Goal: Information Seeking & Learning: Check status

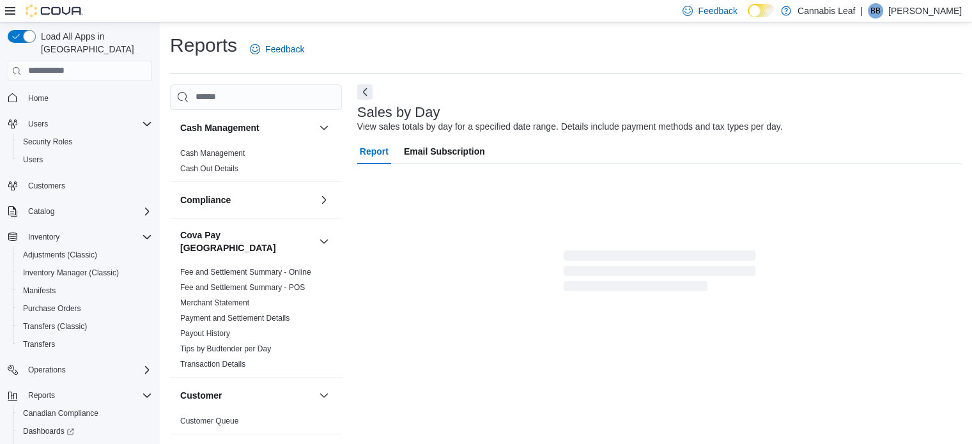
scroll to position [16, 0]
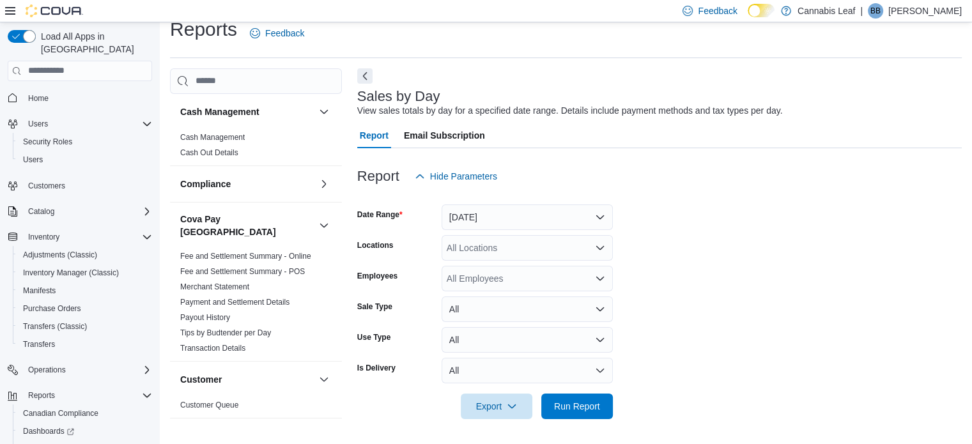
click at [508, 169] on div "Report Hide Parameters" at bounding box center [659, 177] width 605 height 26
click at [566, 421] on div at bounding box center [659, 426] width 605 height 15
click at [576, 407] on span "Run Report" at bounding box center [577, 405] width 46 height 13
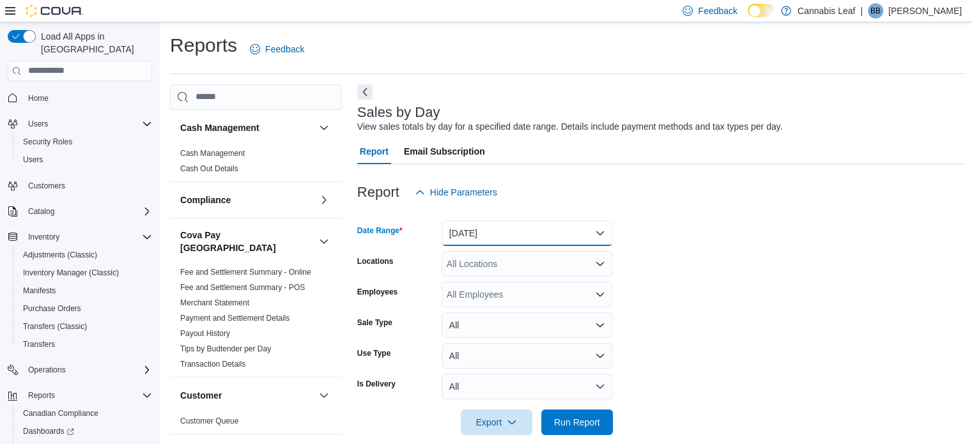
click at [504, 238] on button "[DATE]" at bounding box center [527, 234] width 171 height 26
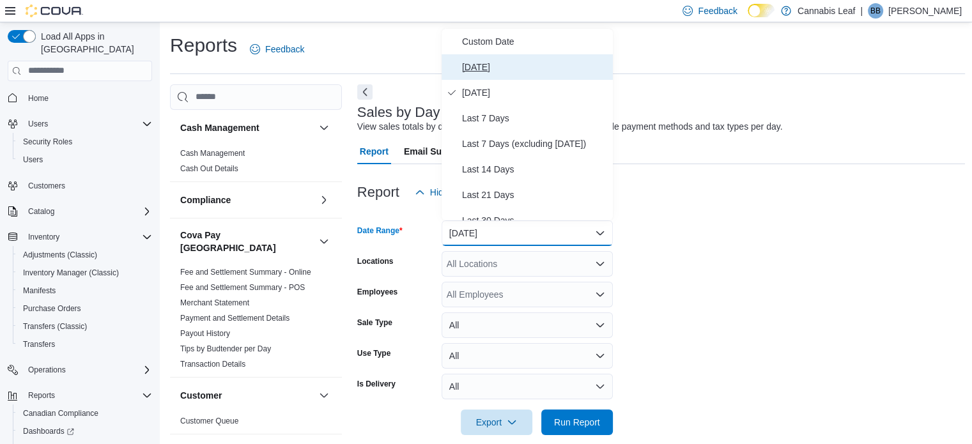
click at [534, 72] on span "[DATE]" at bounding box center [535, 66] width 146 height 15
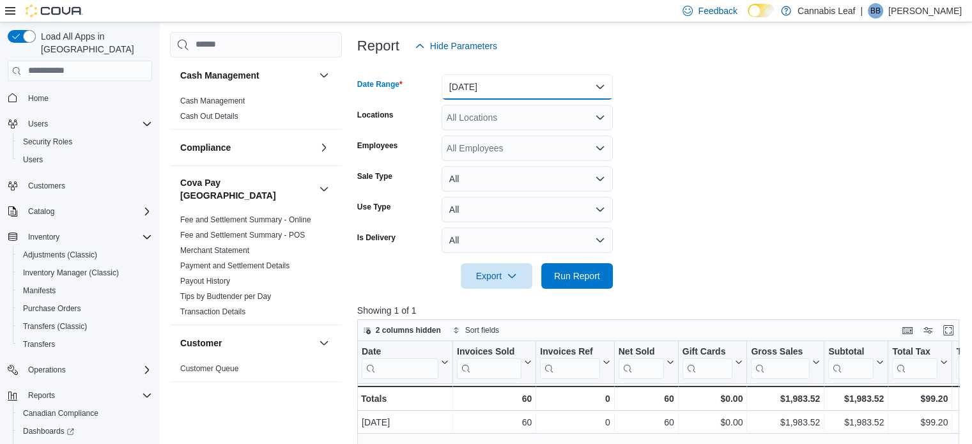
scroll to position [256, 0]
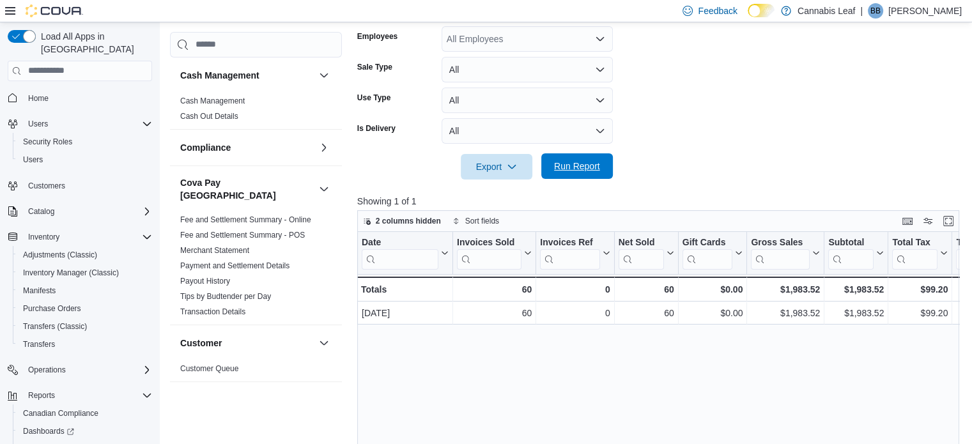
click at [578, 166] on span "Run Report" at bounding box center [577, 166] width 46 height 13
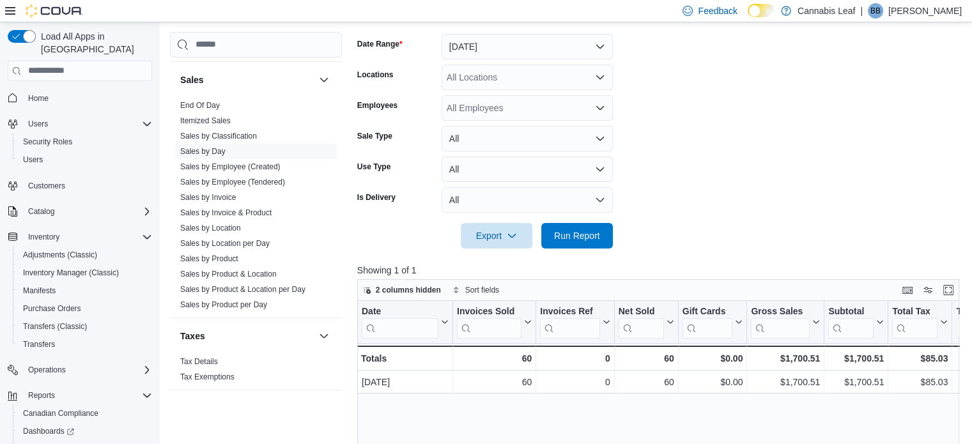
scroll to position [131, 0]
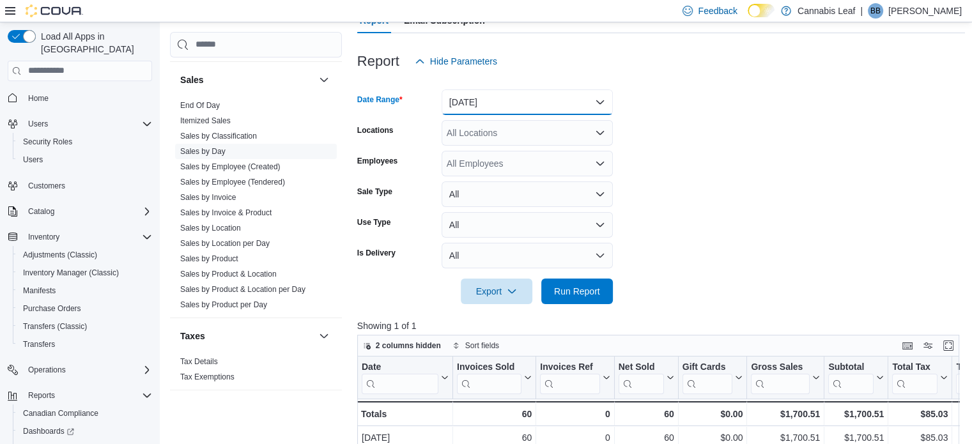
click at [558, 100] on button "[DATE]" at bounding box center [527, 102] width 171 height 26
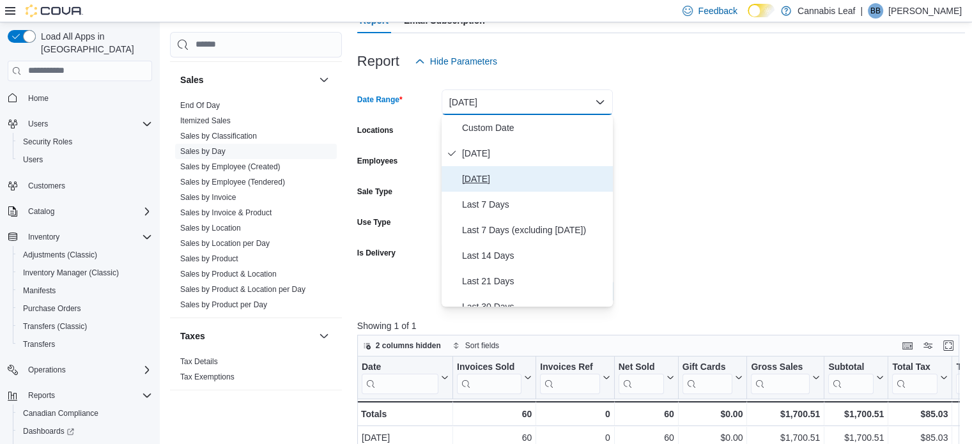
click at [575, 185] on span "[DATE]" at bounding box center [535, 178] width 146 height 15
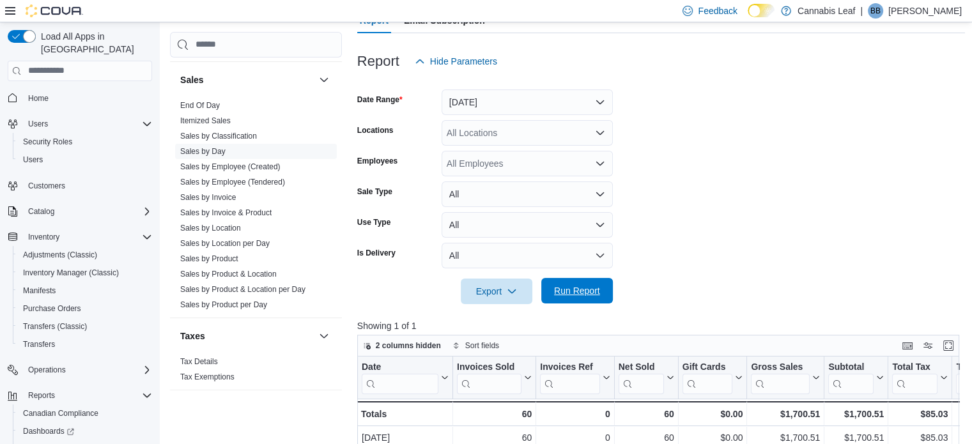
click at [587, 300] on span "Run Report" at bounding box center [577, 291] width 56 height 26
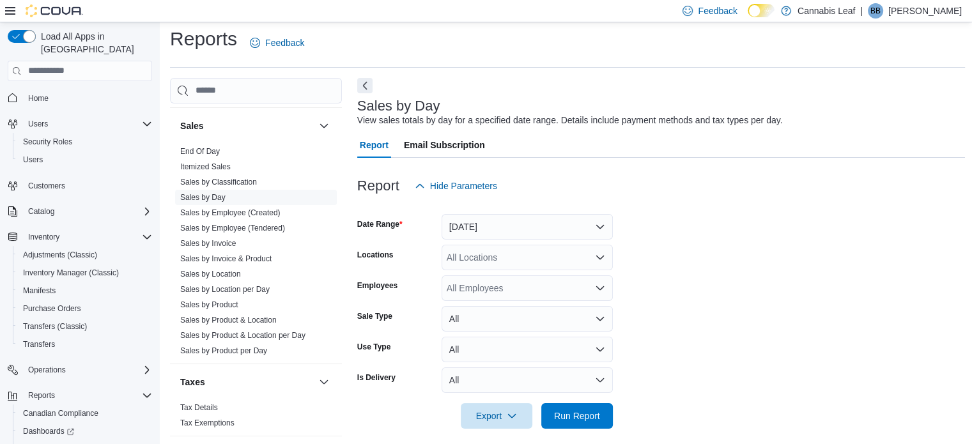
scroll to position [3, 0]
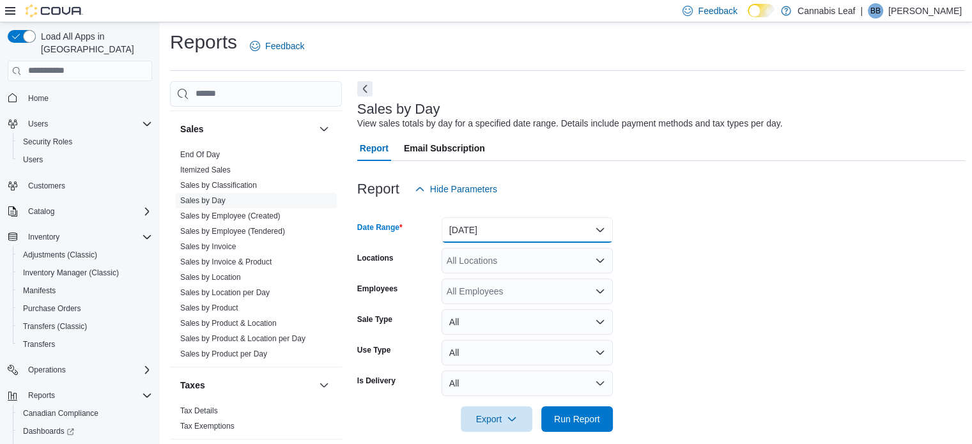
click at [550, 231] on button "[DATE]" at bounding box center [527, 230] width 171 height 26
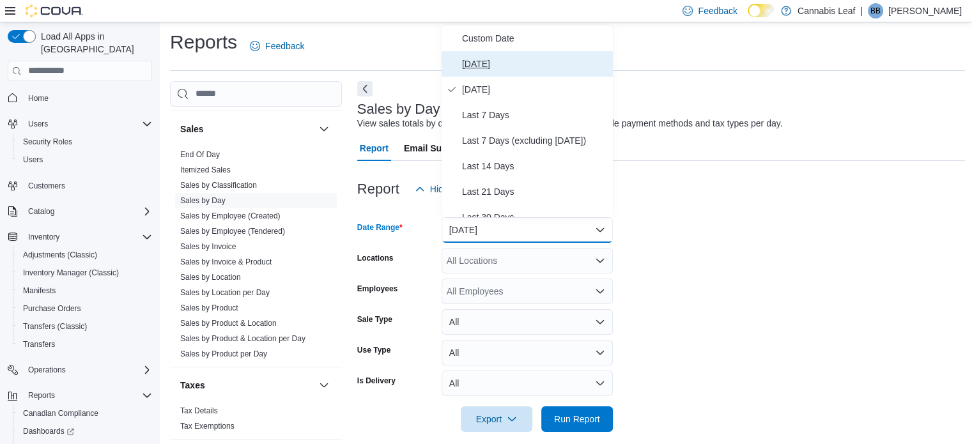
click at [511, 58] on span "[DATE]" at bounding box center [535, 63] width 146 height 15
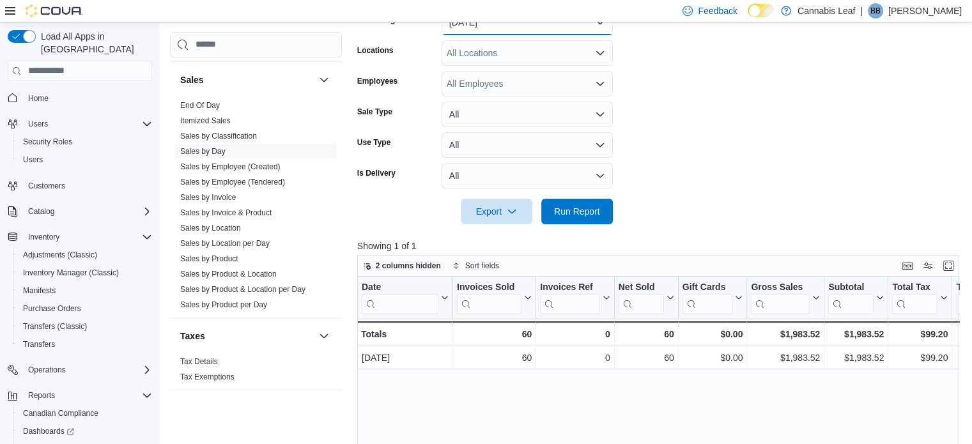
scroll to position [259, 0]
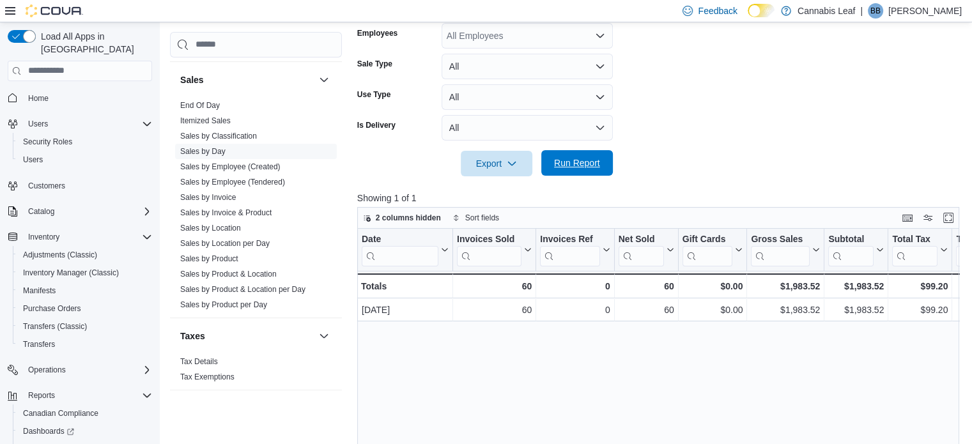
click at [593, 164] on span "Run Report" at bounding box center [577, 163] width 46 height 13
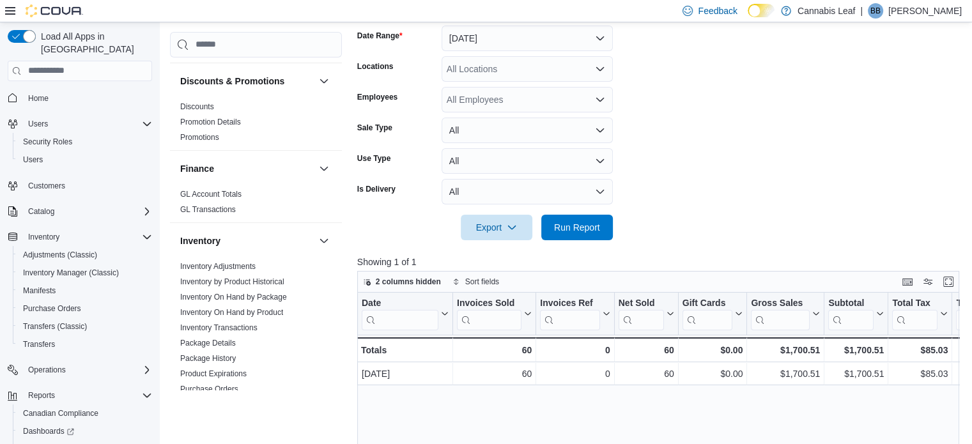
scroll to position [374, 0]
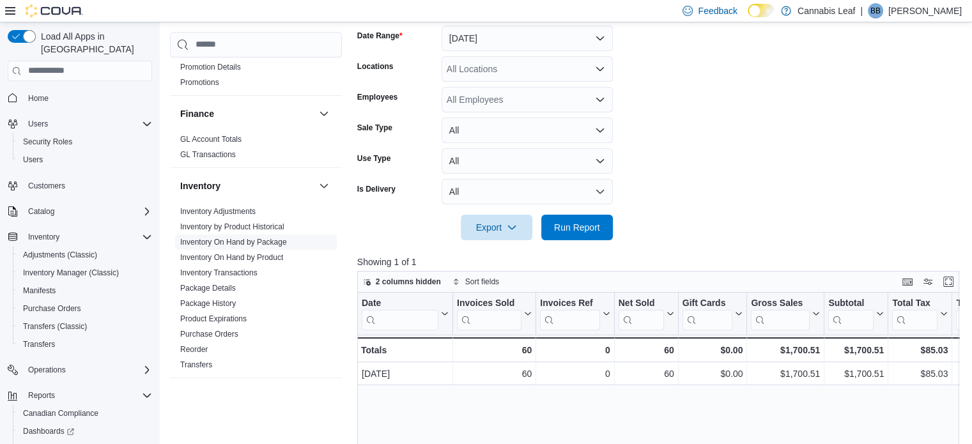
click at [256, 238] on link "Inventory On Hand by Package" at bounding box center [233, 242] width 107 height 9
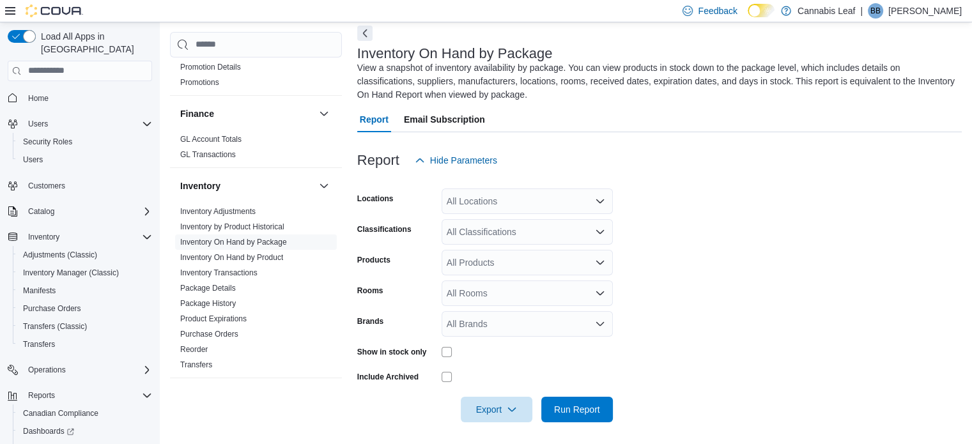
scroll to position [62, 0]
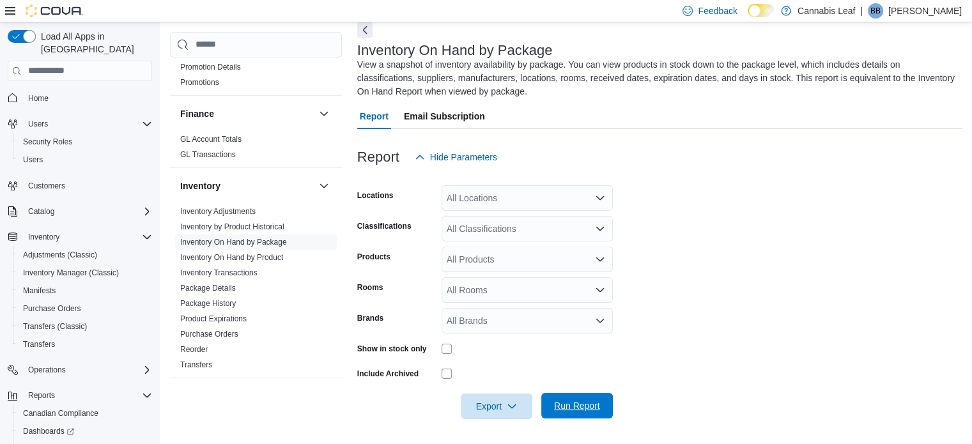
drag, startPoint x: 571, startPoint y: 399, endPoint x: 578, endPoint y: 399, distance: 7.0
click at [571, 401] on span "Run Report" at bounding box center [577, 406] width 56 height 26
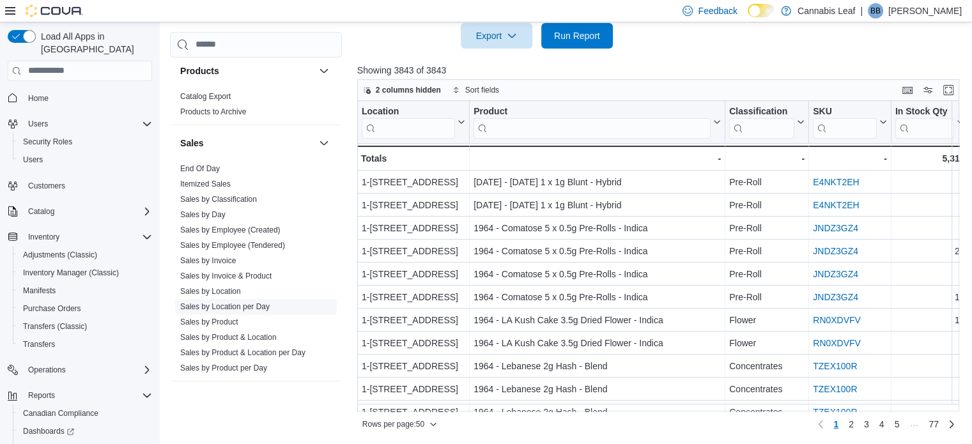
scroll to position [948, 0]
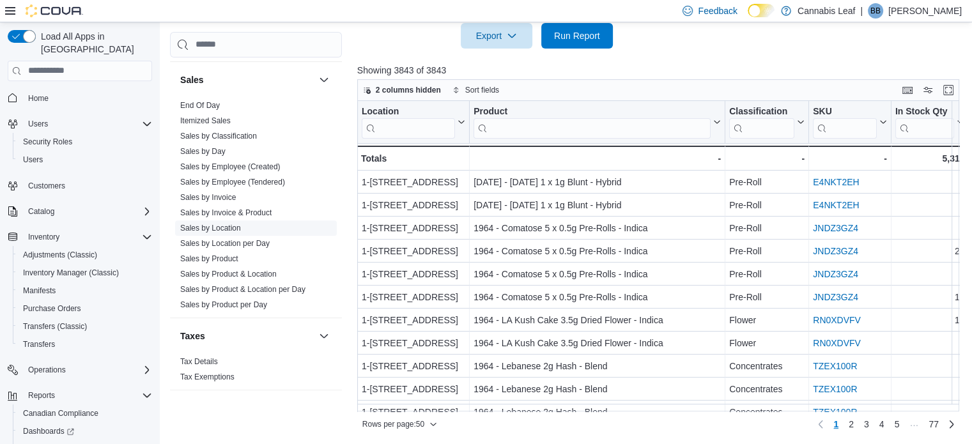
click at [221, 224] on link "Sales by Location" at bounding box center [210, 228] width 61 height 9
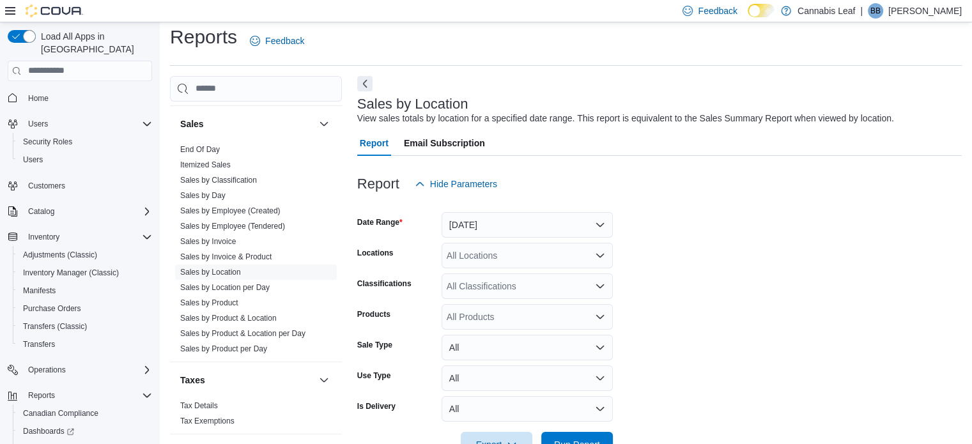
scroll to position [29, 0]
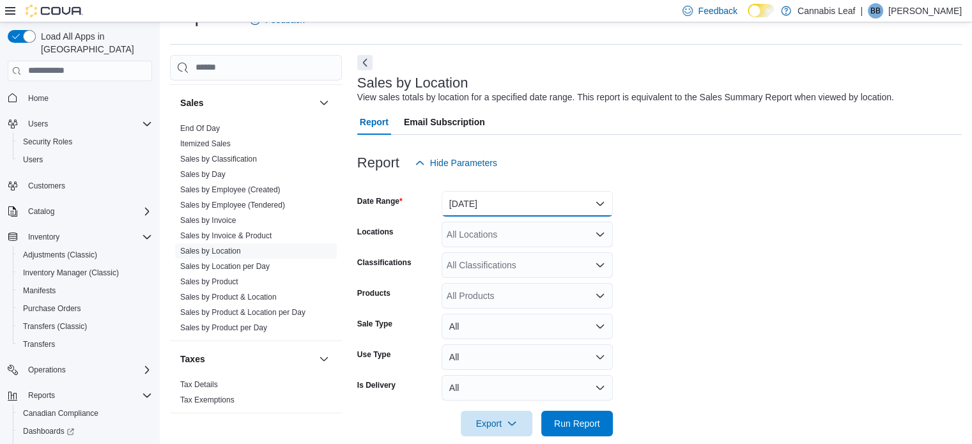
click at [507, 203] on button "[DATE]" at bounding box center [527, 204] width 171 height 26
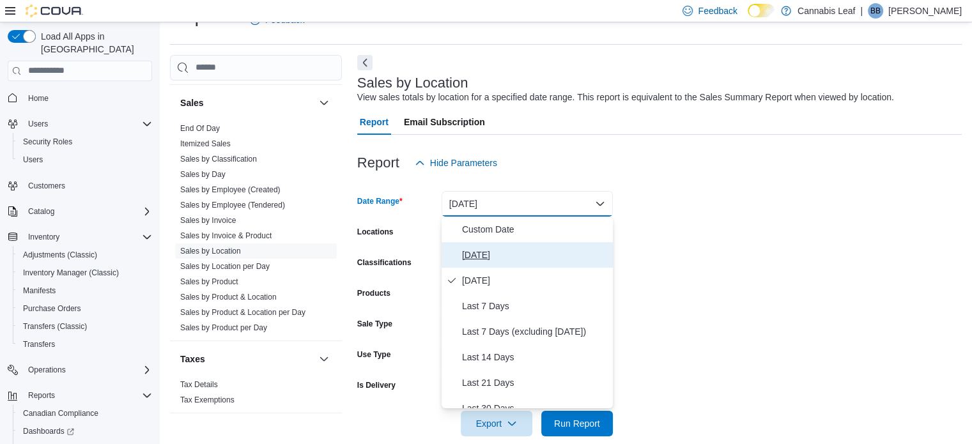
click at [511, 252] on span "[DATE]" at bounding box center [535, 254] width 146 height 15
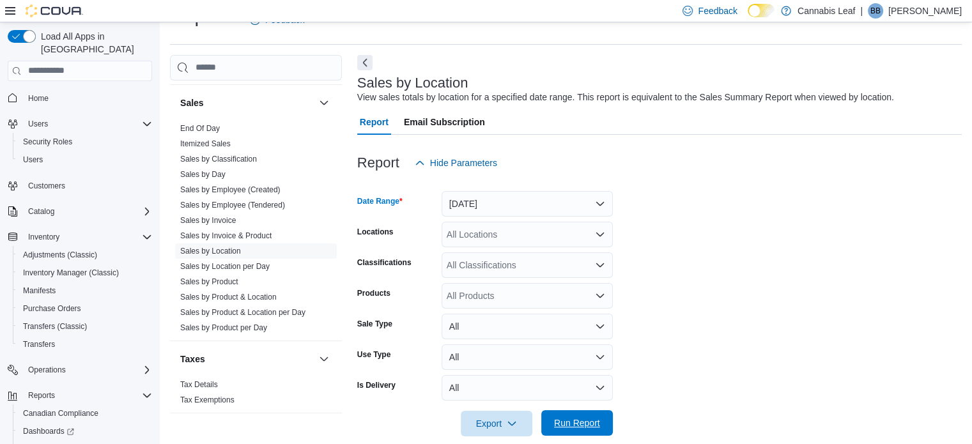
click at [564, 424] on span "Run Report" at bounding box center [577, 423] width 46 height 13
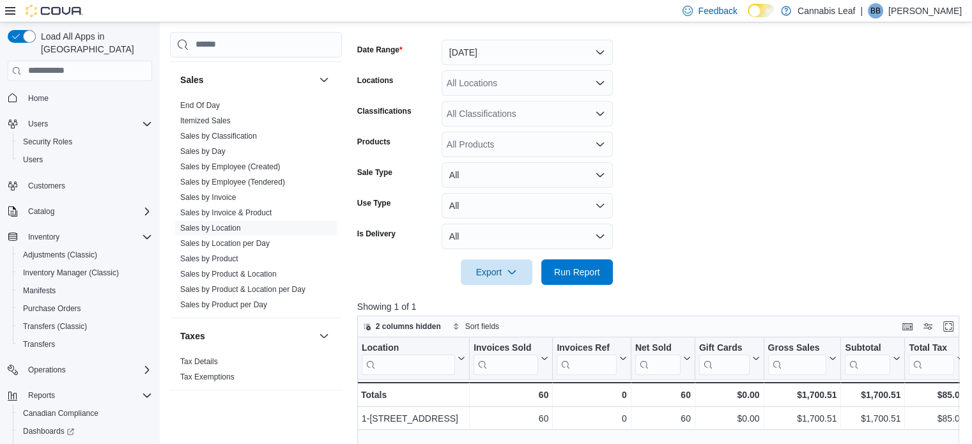
scroll to position [162, 0]
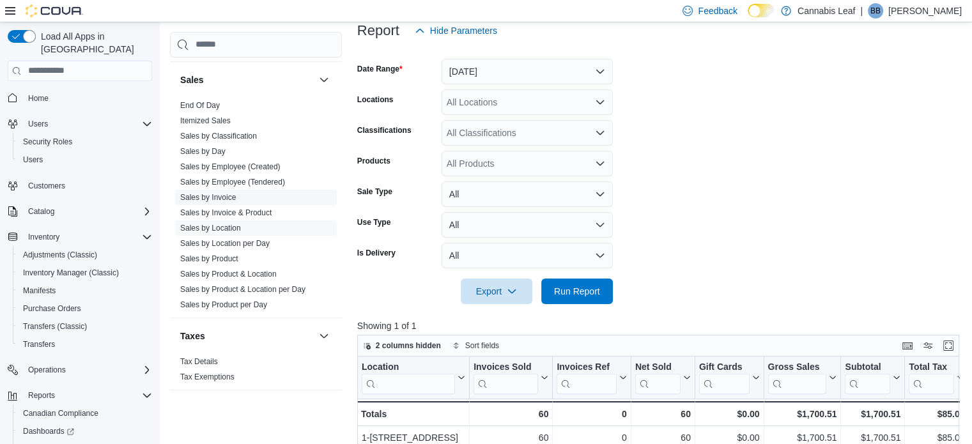
click at [211, 193] on link "Sales by Invoice" at bounding box center [208, 197] width 56 height 9
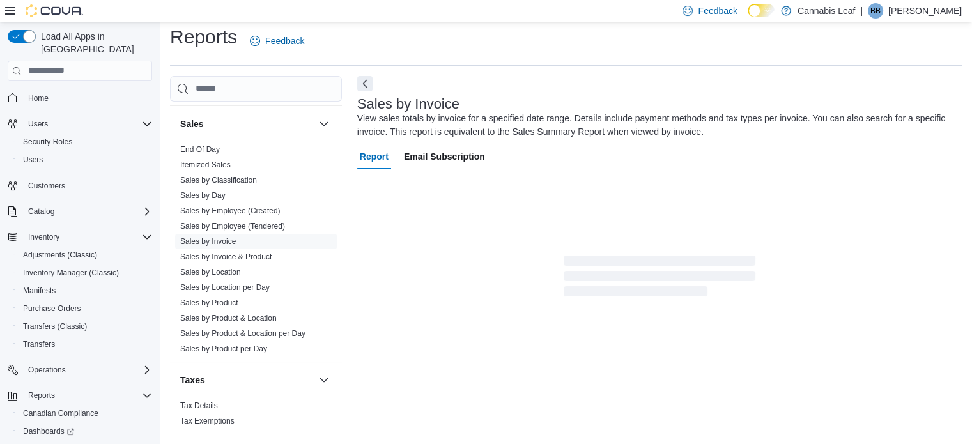
scroll to position [43, 0]
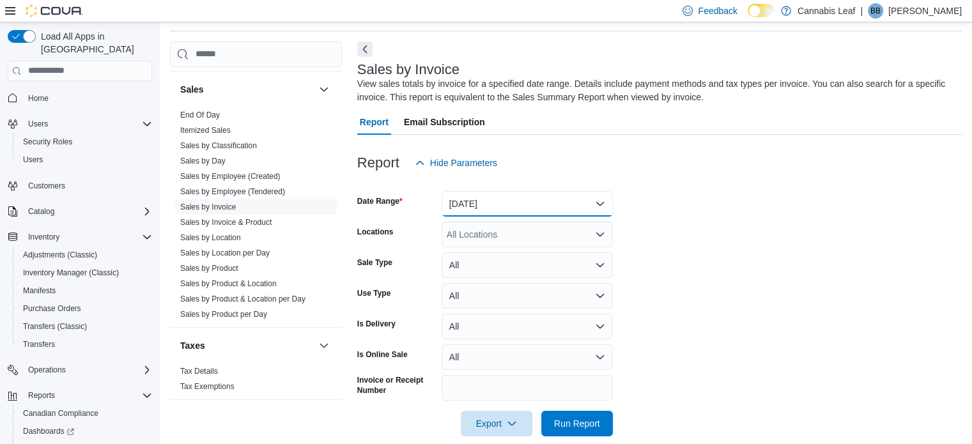
click at [552, 202] on button "[DATE]" at bounding box center [527, 204] width 171 height 26
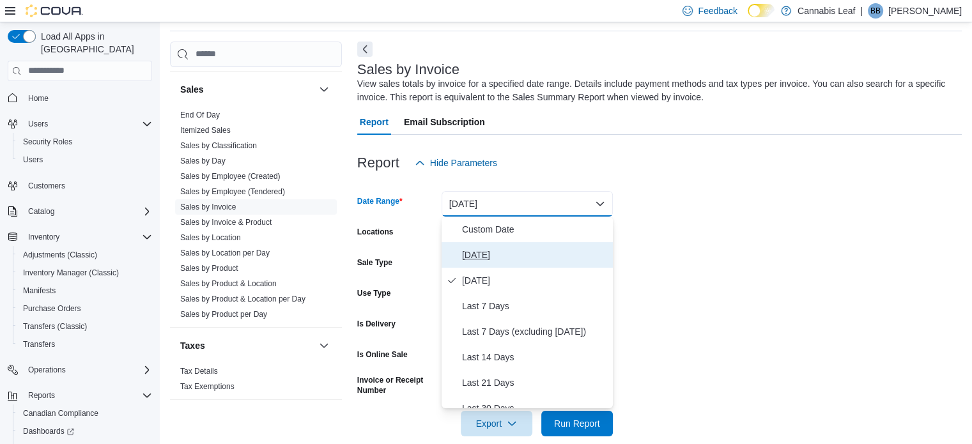
click at [558, 254] on span "[DATE]" at bounding box center [535, 254] width 146 height 15
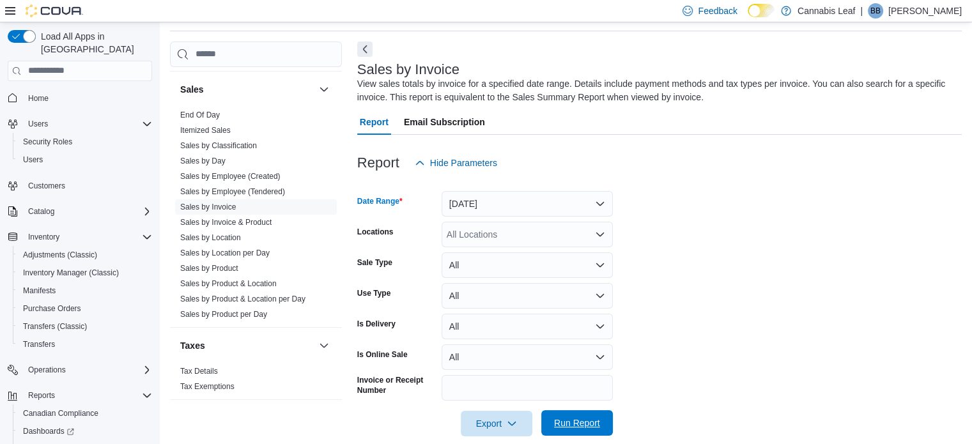
click at [560, 429] on span "Run Report" at bounding box center [577, 423] width 56 height 26
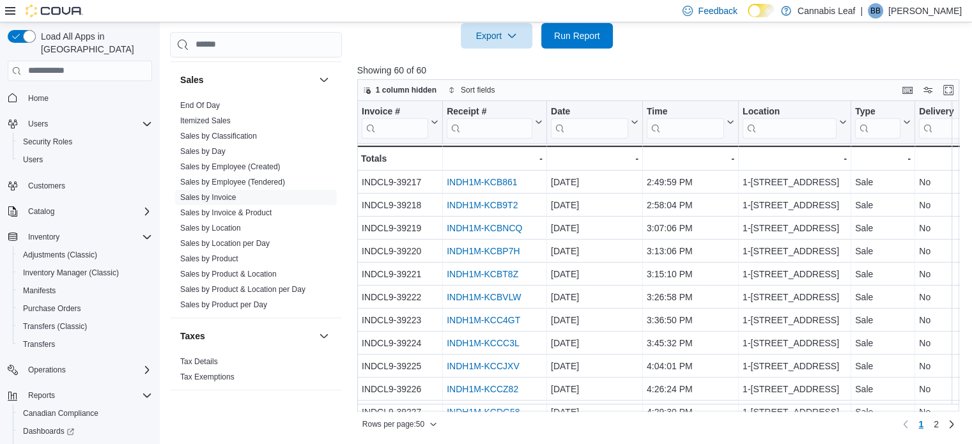
scroll to position [831, 0]
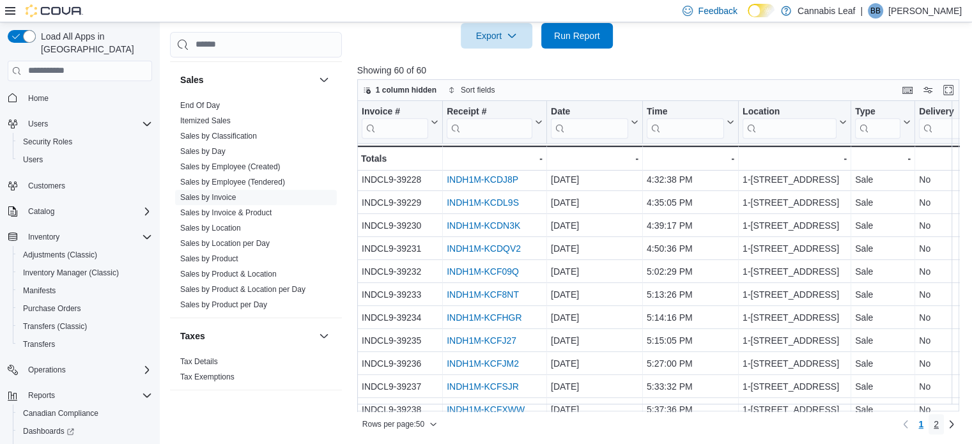
click at [939, 422] on span "2" at bounding box center [936, 424] width 5 height 13
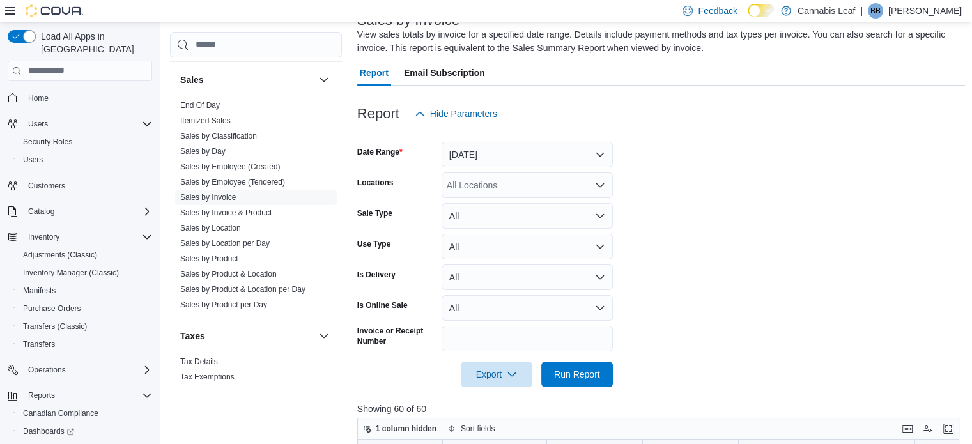
scroll to position [111, 0]
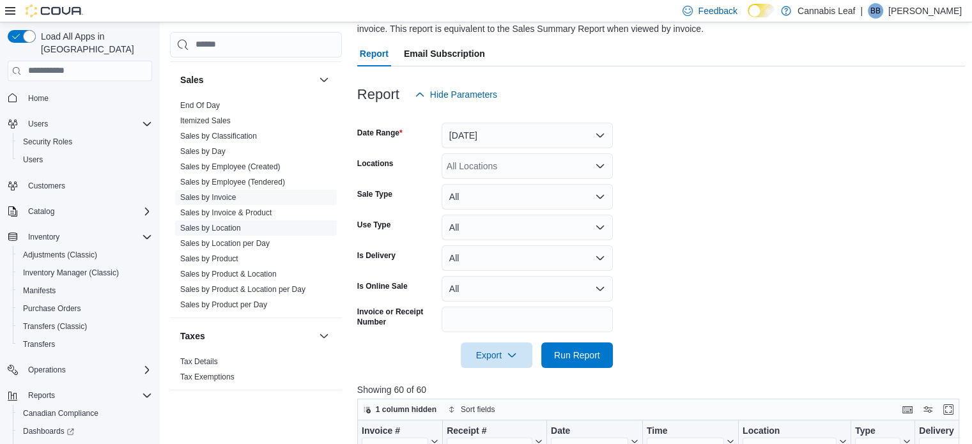
click at [221, 224] on link "Sales by Location" at bounding box center [210, 228] width 61 height 9
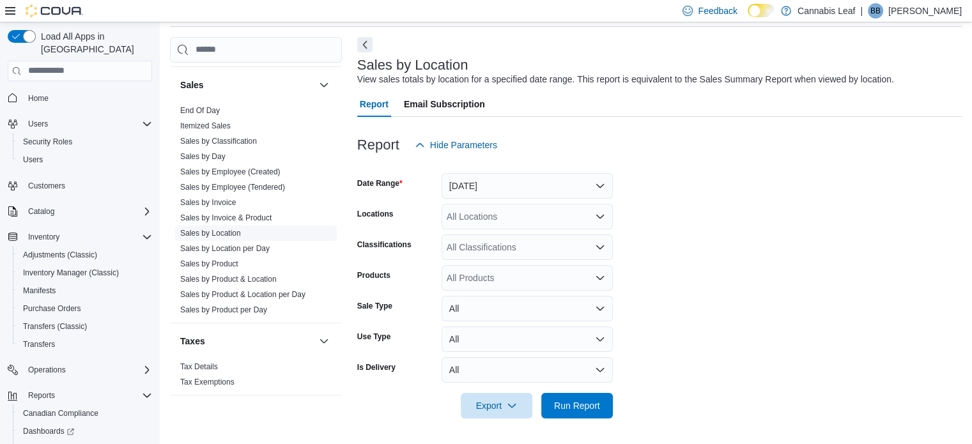
scroll to position [29, 0]
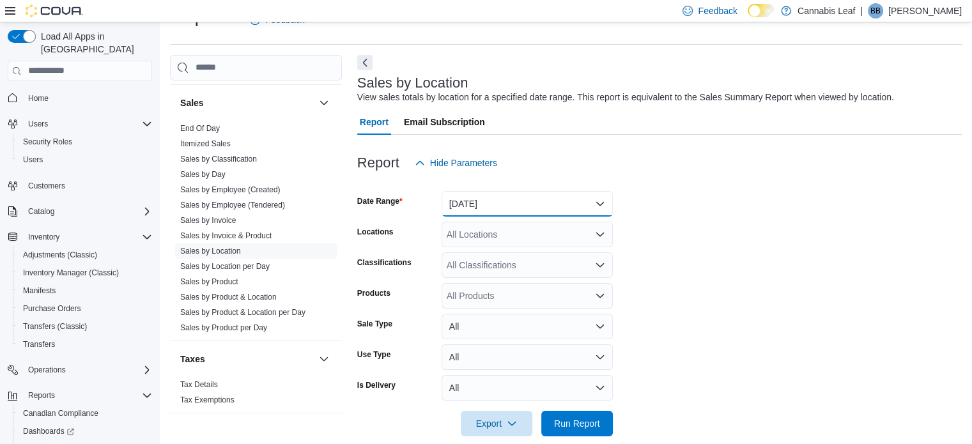
click at [549, 199] on button "[DATE]" at bounding box center [527, 204] width 171 height 26
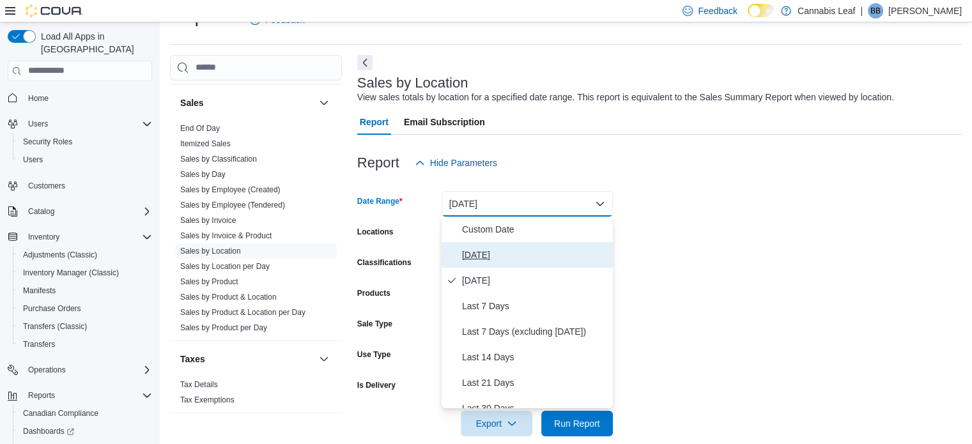
click at [538, 247] on span "[DATE]" at bounding box center [535, 254] width 146 height 15
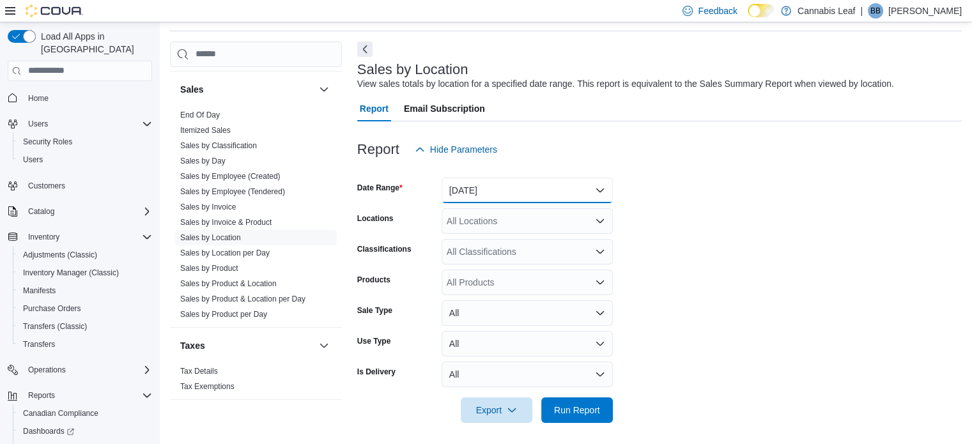
scroll to position [47, 0]
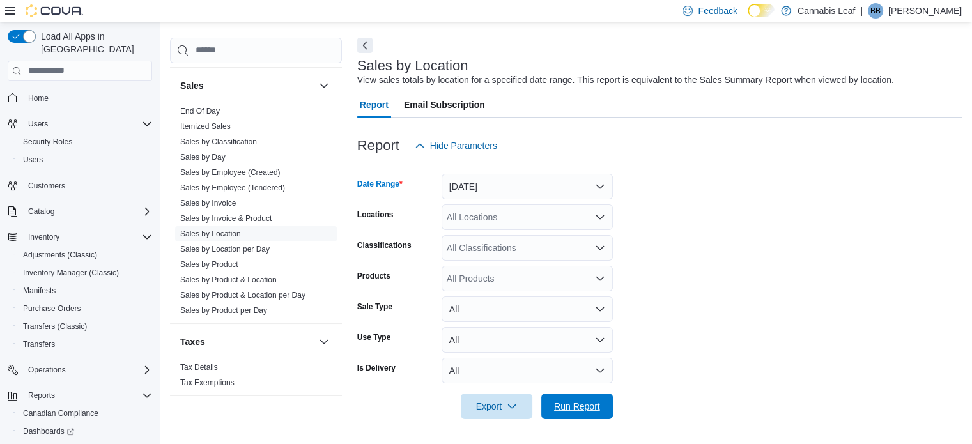
click at [573, 402] on span "Run Report" at bounding box center [577, 406] width 46 height 13
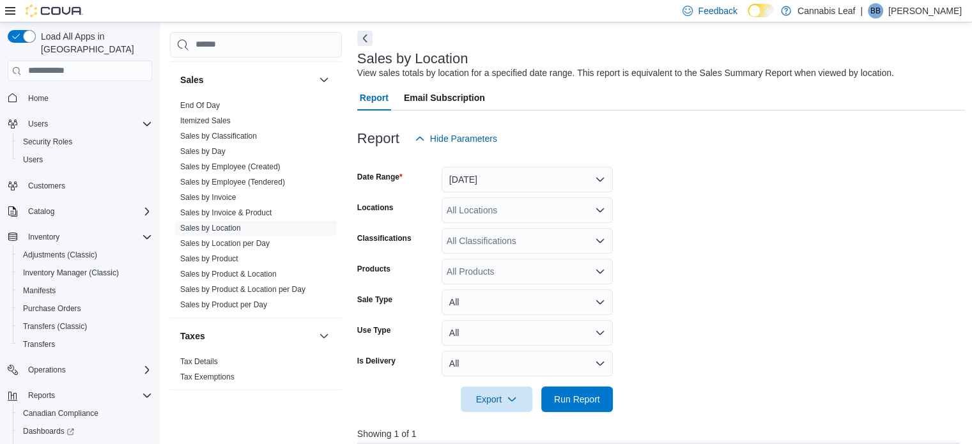
scroll to position [192, 0]
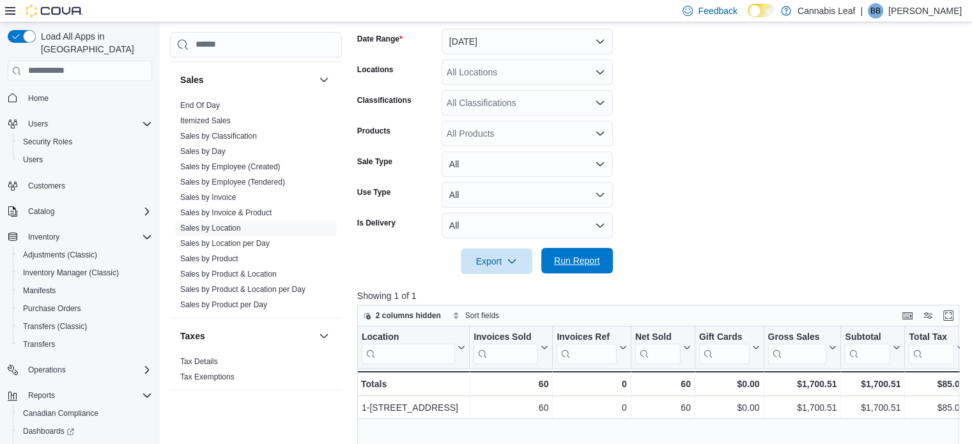
click at [575, 258] on span "Run Report" at bounding box center [577, 260] width 46 height 13
click at [578, 258] on span "Run Report" at bounding box center [577, 260] width 46 height 13
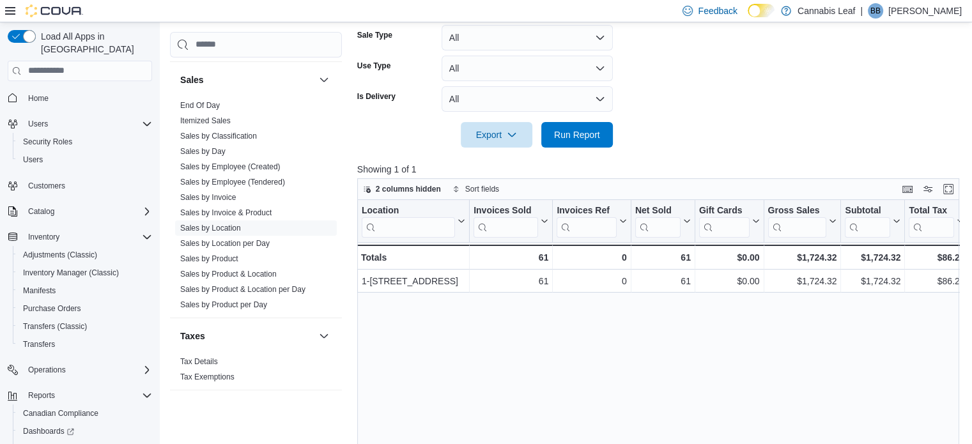
scroll to position [162, 0]
